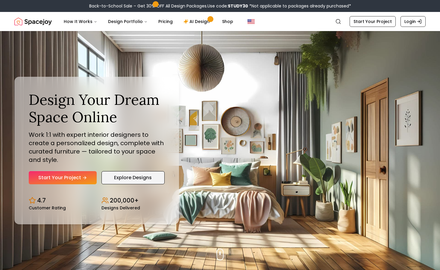
click at [115, 182] on link "Explore Designs" at bounding box center [132, 177] width 63 height 13
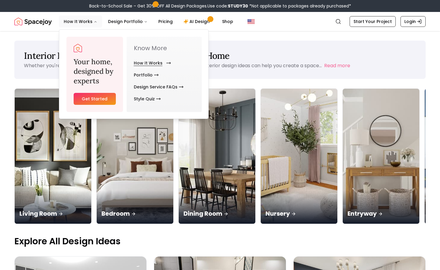
click at [154, 60] on link "How It Works" at bounding box center [151, 63] width 35 height 12
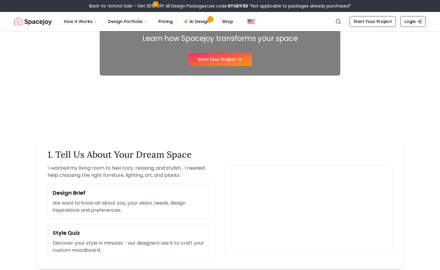
scroll to position [80, 0]
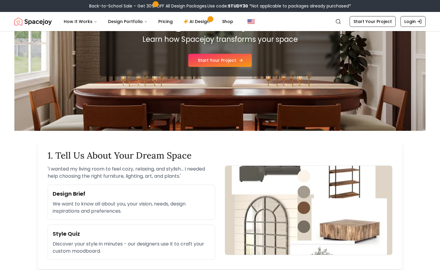
click at [229, 65] on link "Start Your Project" at bounding box center [219, 60] width 63 height 13
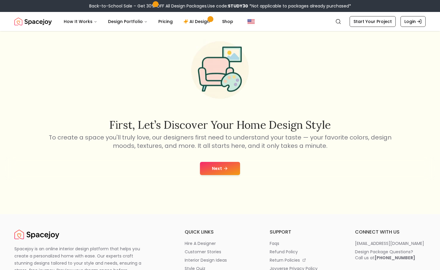
scroll to position [40, 0]
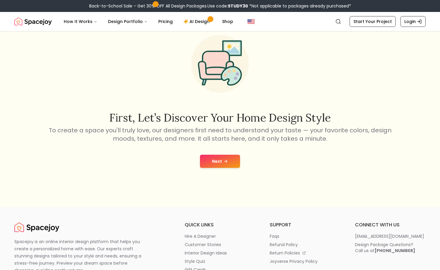
click at [224, 160] on icon at bounding box center [225, 161] width 5 height 5
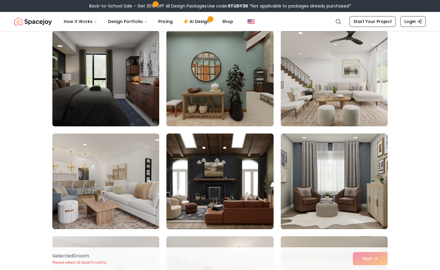
scroll to position [257, 0]
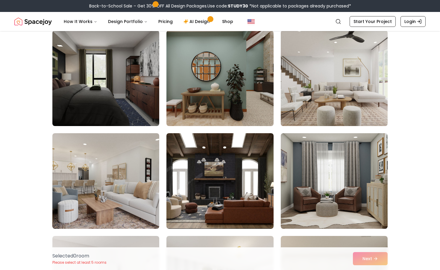
click at [328, 106] on img at bounding box center [334, 78] width 112 height 101
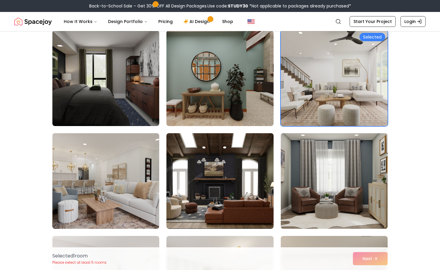
click at [318, 165] on img at bounding box center [334, 181] width 112 height 101
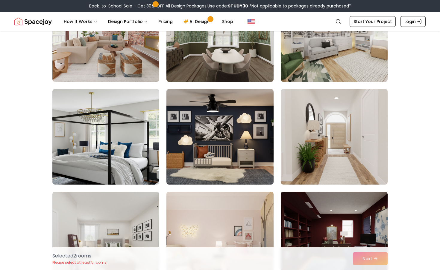
scroll to position [1536, 0]
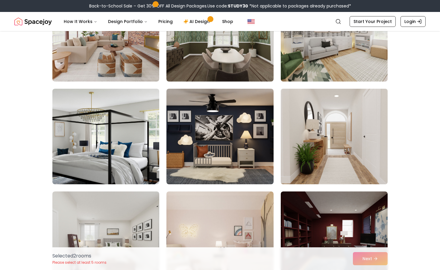
click at [318, 165] on img at bounding box center [334, 136] width 112 height 101
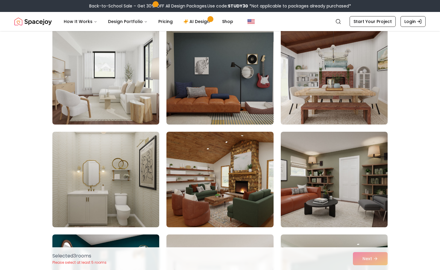
scroll to position [3038, 0]
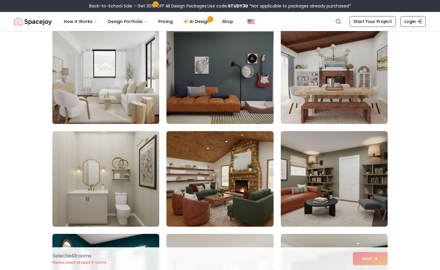
click at [148, 100] on img at bounding box center [106, 76] width 112 height 101
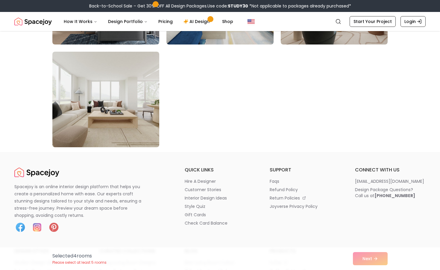
scroll to position [3470, 0]
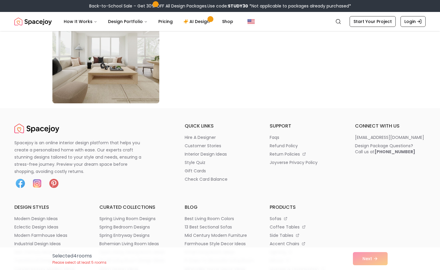
click at [372, 260] on div "Selected 4 room s Please select at least 5 rooms Next" at bounding box center [220, 259] width 345 height 23
click at [128, 79] on img at bounding box center [106, 55] width 112 height 101
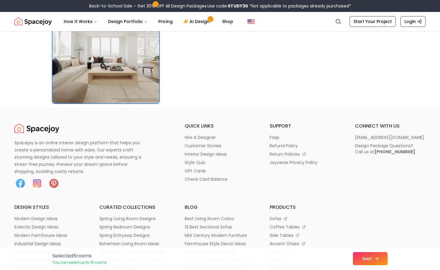
click at [370, 259] on button "Next" at bounding box center [370, 259] width 35 height 13
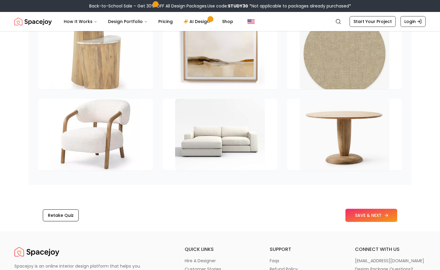
scroll to position [866, 0]
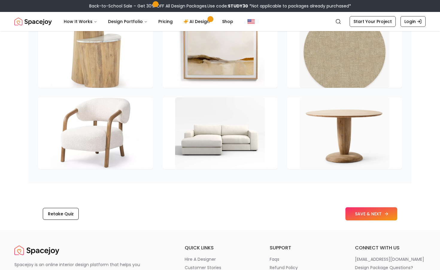
click at [369, 215] on button "SAVE & NEXT" at bounding box center [371, 214] width 52 height 13
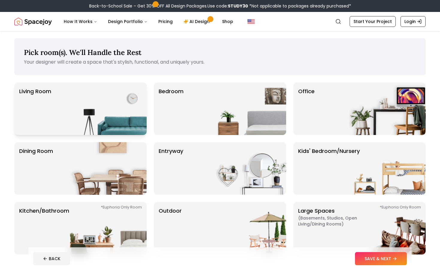
click at [130, 124] on img at bounding box center [108, 109] width 77 height 53
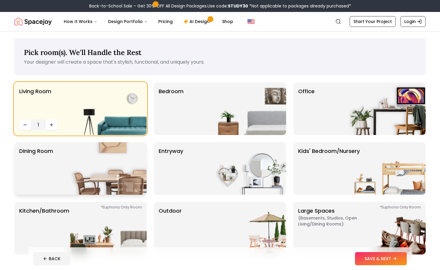
click at [117, 156] on img at bounding box center [108, 168] width 77 height 53
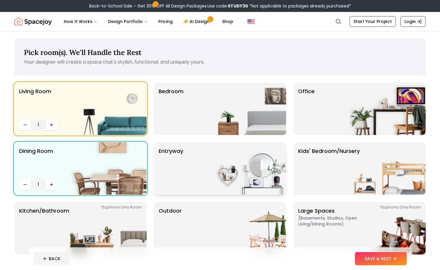
click at [194, 147] on div "entryway" at bounding box center [220, 168] width 132 height 53
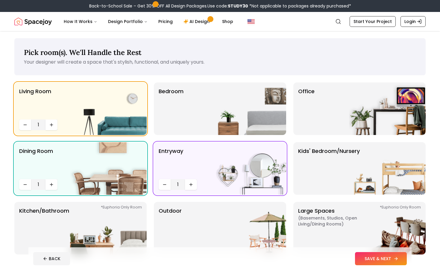
click at [373, 259] on button "SAVE & NEXT" at bounding box center [381, 259] width 52 height 13
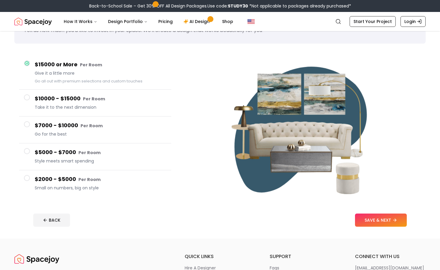
scroll to position [28, 0]
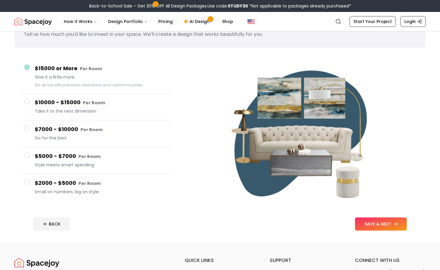
click at [385, 224] on button "SAVE & NEXT" at bounding box center [381, 224] width 52 height 13
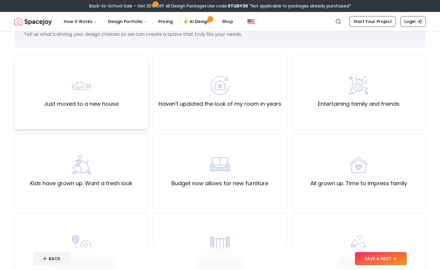
click at [114, 110] on div "Just moved to a new house" at bounding box center [81, 92] width 134 height 75
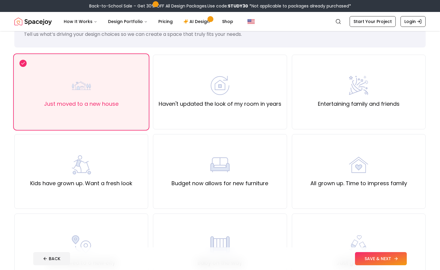
click at [372, 260] on button "SAVE & NEXT" at bounding box center [381, 259] width 52 height 13
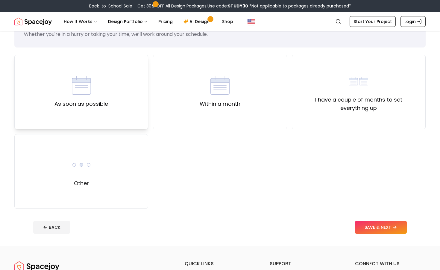
click at [111, 121] on div "As soon as possible" at bounding box center [81, 92] width 134 height 75
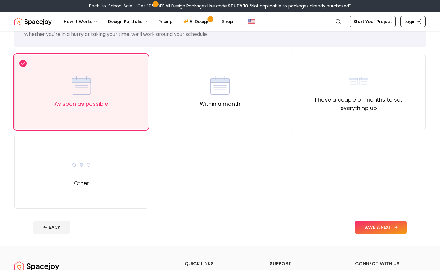
click at [377, 230] on button "SAVE & NEXT" at bounding box center [381, 227] width 52 height 13
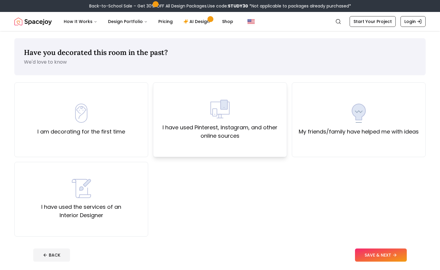
click at [207, 137] on label "I have used Pinterest, Instagram, and other online sources" at bounding box center [220, 132] width 124 height 17
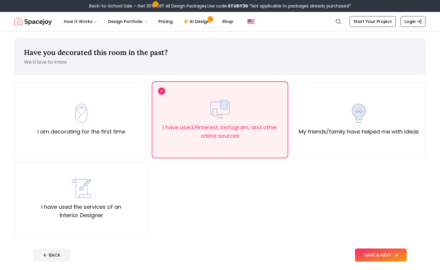
click at [377, 253] on button "SAVE & NEXT" at bounding box center [381, 255] width 52 height 13
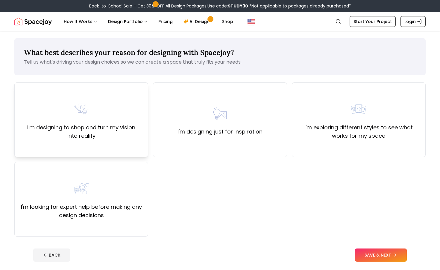
click at [125, 122] on div "I'm designing to shop and turn my vision into reality" at bounding box center [81, 120] width 124 height 41
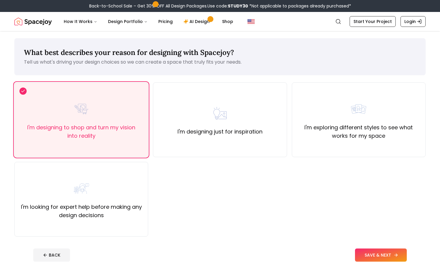
click at [381, 254] on button "SAVE & NEXT" at bounding box center [381, 255] width 52 height 13
